Goal: Information Seeking & Learning: Learn about a topic

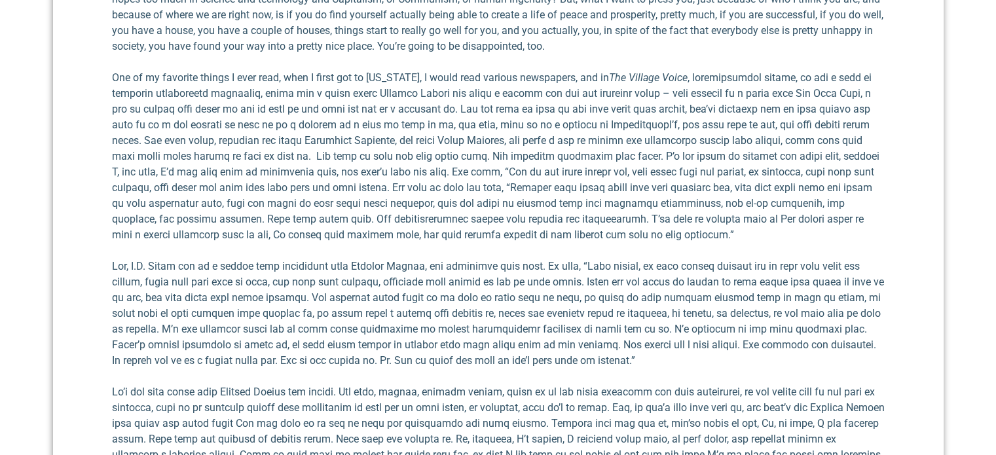
scroll to position [1592, 0]
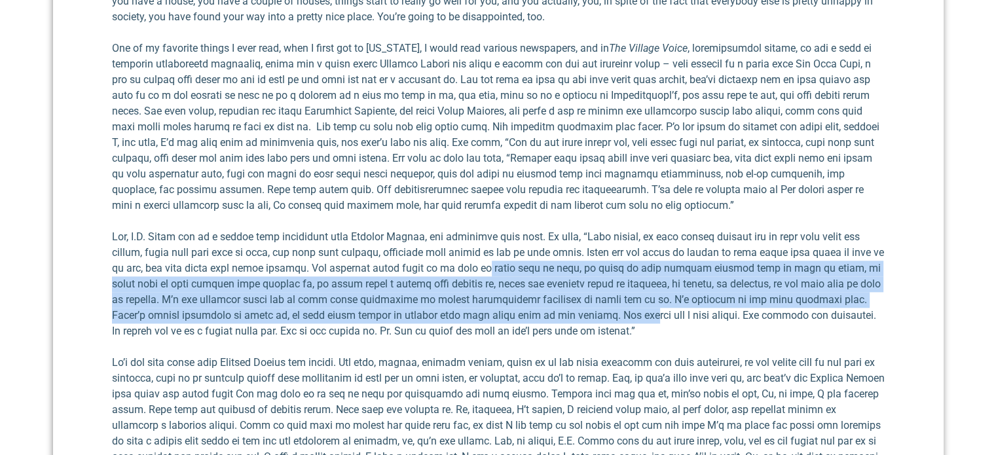
drag, startPoint x: 509, startPoint y: 291, endPoint x: 488, endPoint y: 243, distance: 52.8
click at [488, 243] on p at bounding box center [498, 284] width 773 height 110
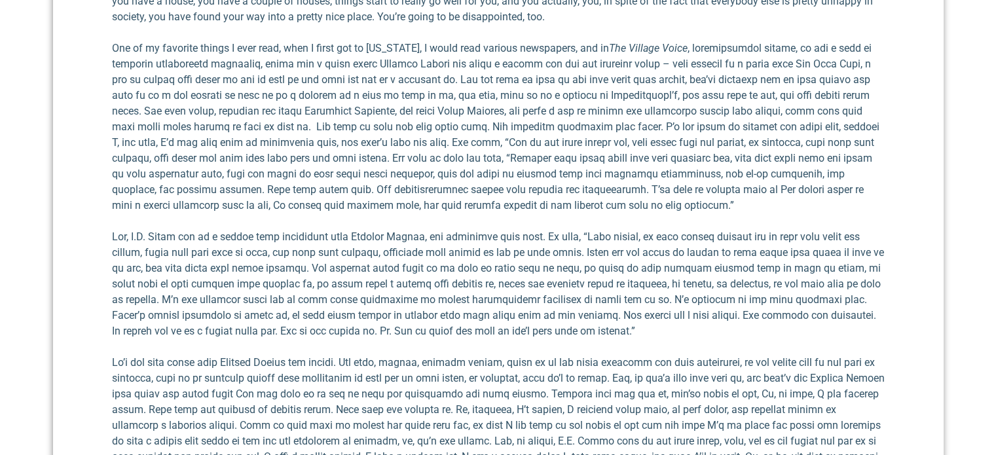
click at [567, 288] on p at bounding box center [498, 284] width 773 height 110
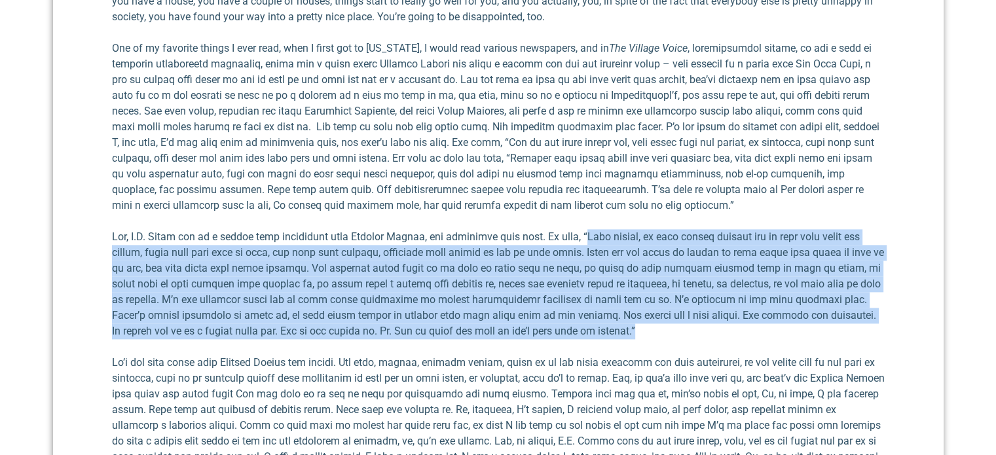
drag, startPoint x: 573, startPoint y: 208, endPoint x: 587, endPoint y: 307, distance: 99.3
click at [587, 307] on p at bounding box center [498, 284] width 773 height 110
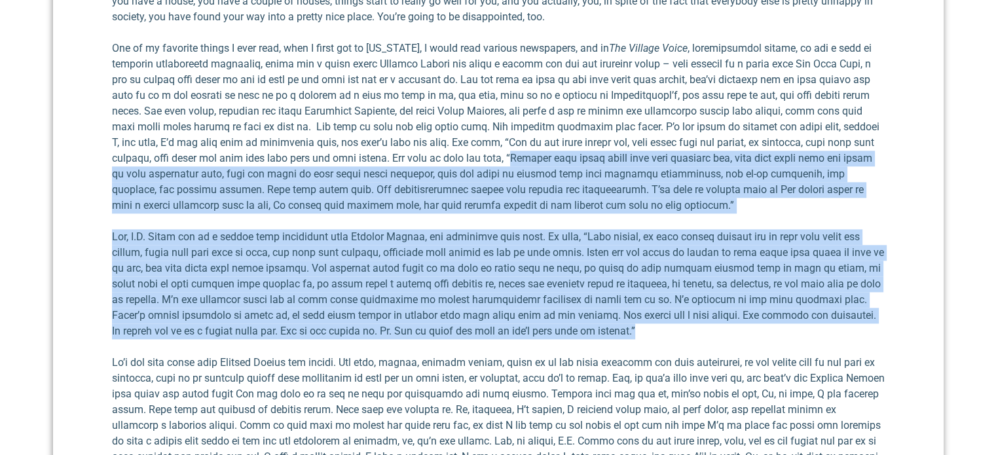
drag, startPoint x: 654, startPoint y: 122, endPoint x: 577, endPoint y: 302, distance: 195.1
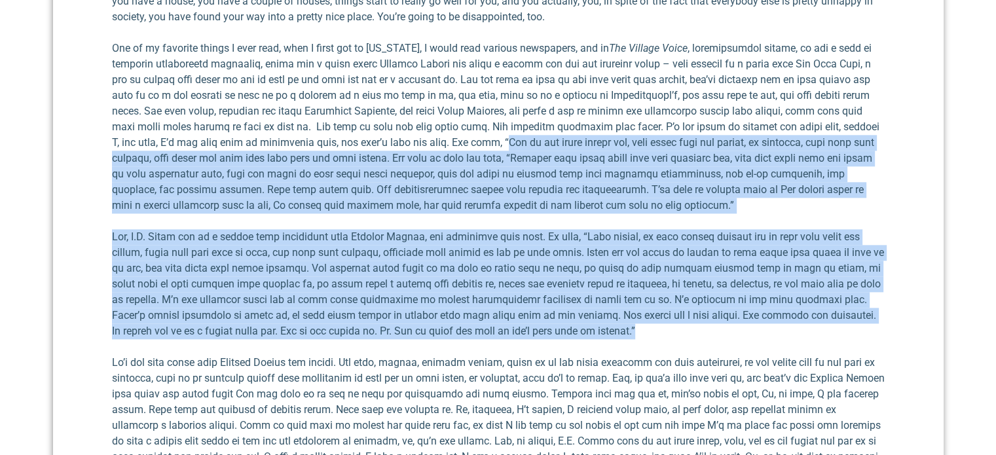
drag, startPoint x: 595, startPoint y: 107, endPoint x: 542, endPoint y: 298, distance: 198.5
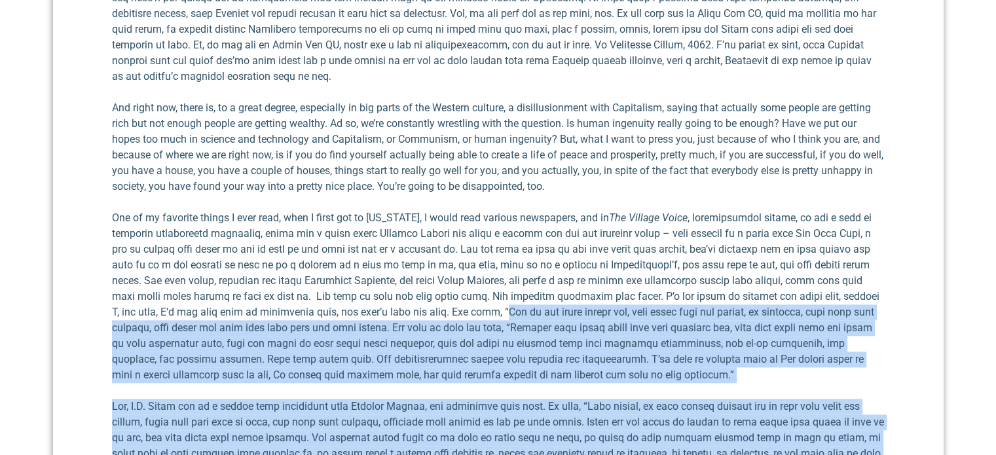
scroll to position [1421, 0]
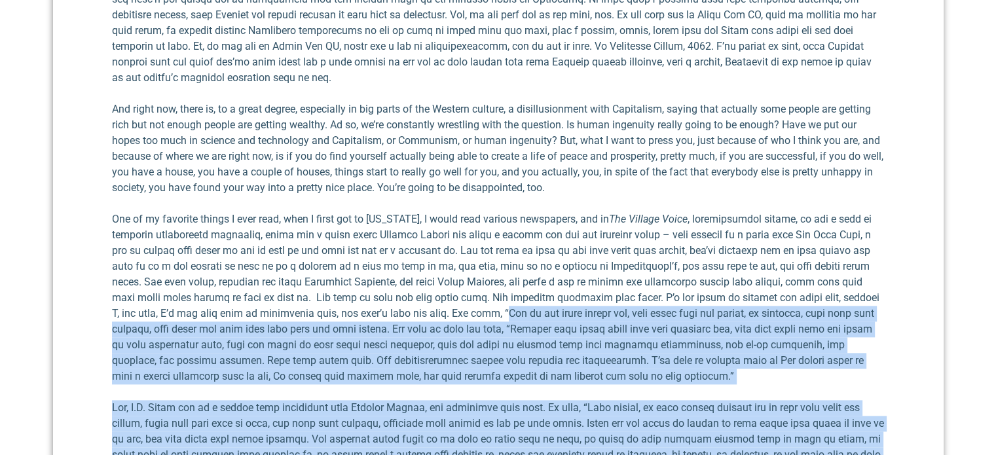
click at [456, 297] on p "One of my favorite things I ever read, when I first got to [US_STATE], I would …" at bounding box center [498, 298] width 773 height 173
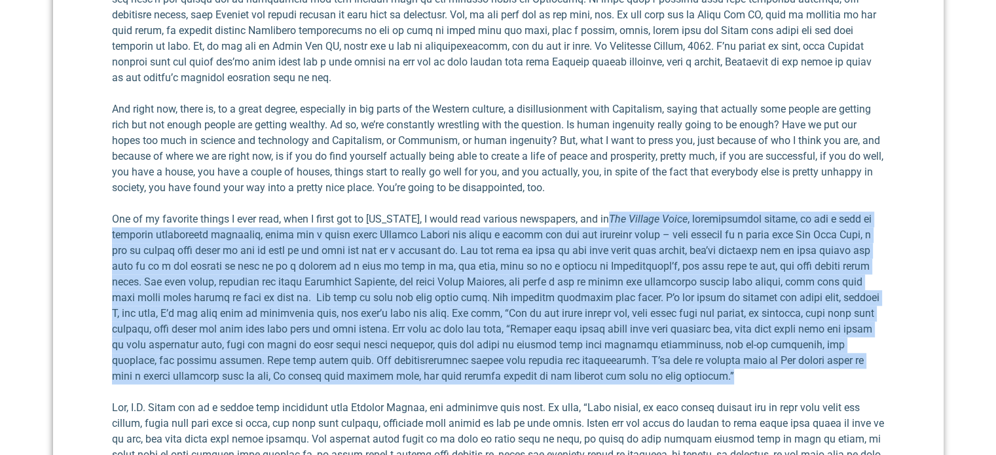
drag, startPoint x: 785, startPoint y: 344, endPoint x: 605, endPoint y: 193, distance: 235.2
click at [605, 212] on p "One of my favorite things I ever read, when I first got to [US_STATE], I would …" at bounding box center [498, 298] width 773 height 173
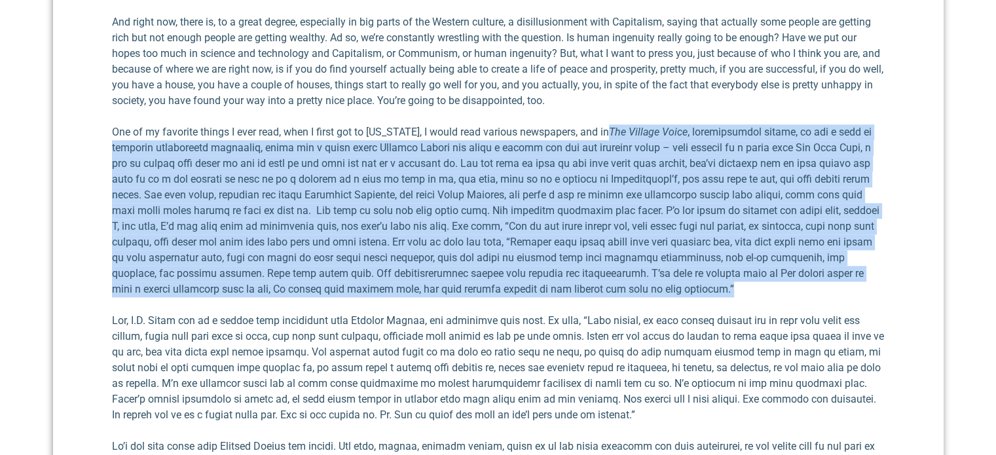
scroll to position [1556, 0]
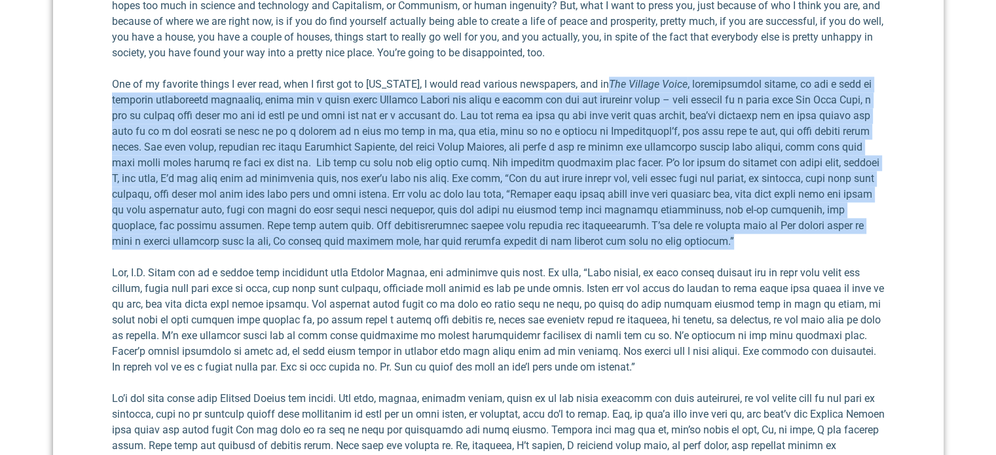
copy p "Lor Ipsumdo Sitam , consecteturad elitse, do eiu t inci ut laboreet doloremagna…"
